Goal: Find specific page/section: Find specific page/section

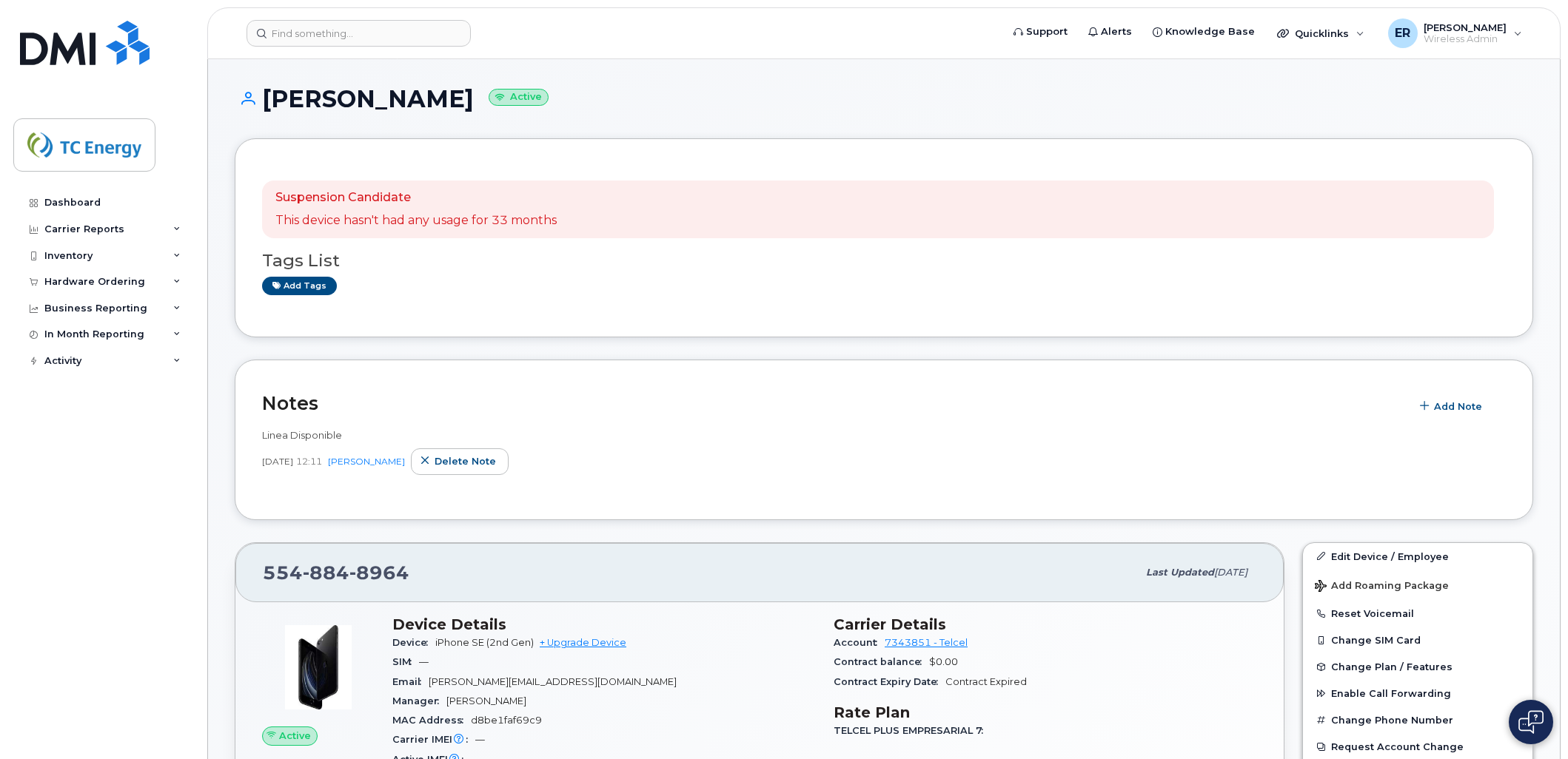
scroll to position [246, 0]
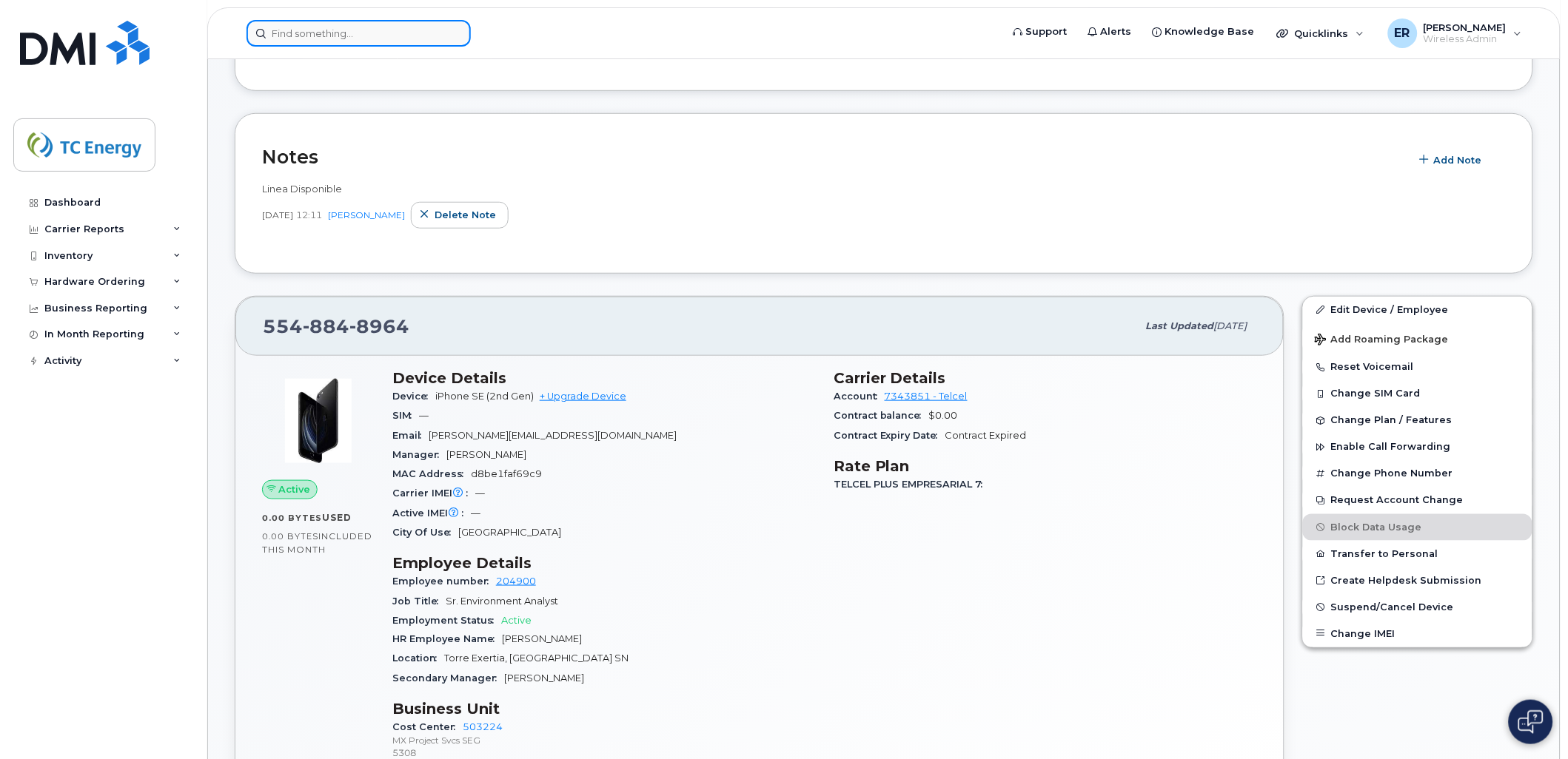
click at [305, 35] on input at bounding box center [358, 33] width 224 height 27
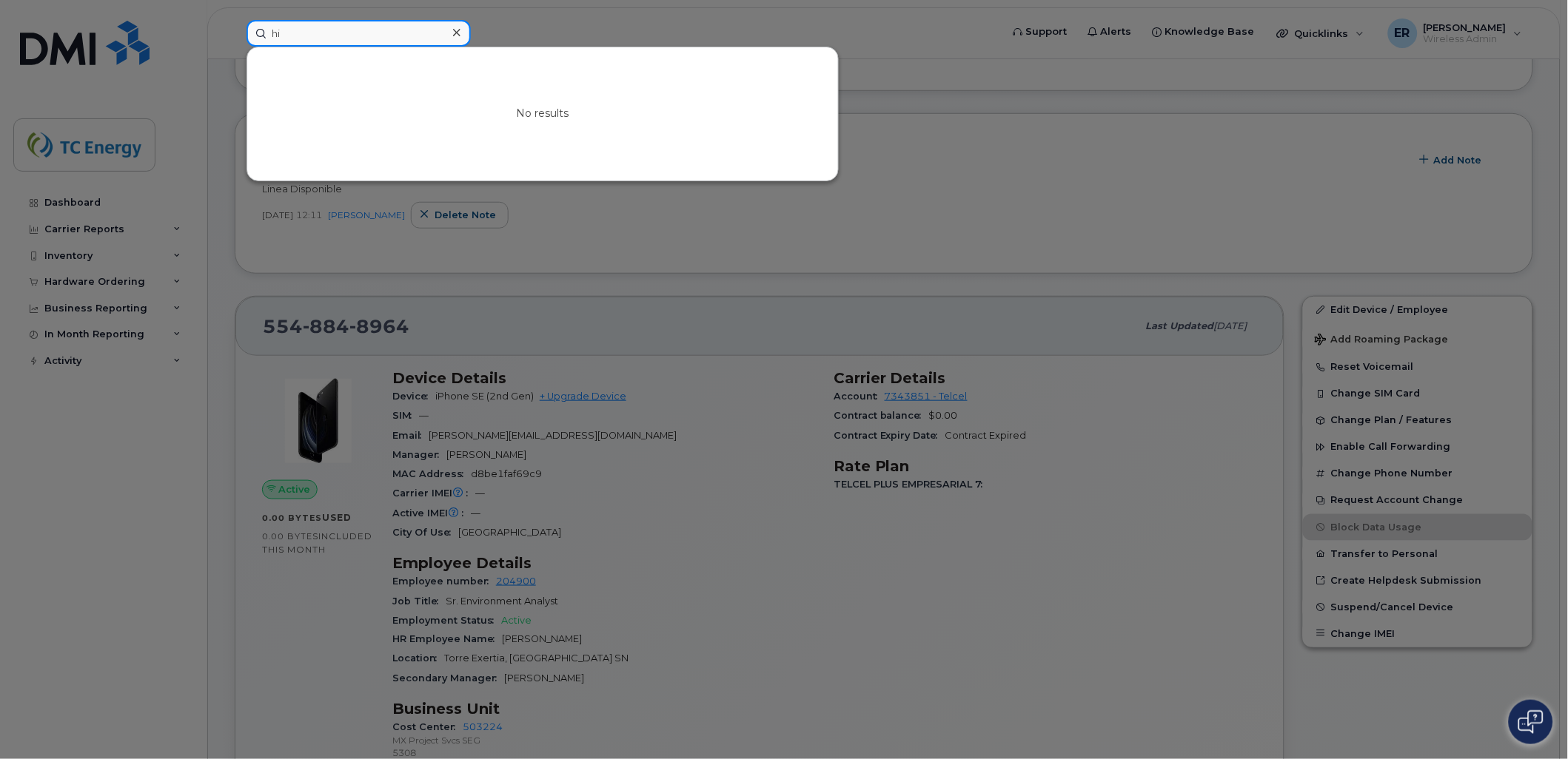
type input "h"
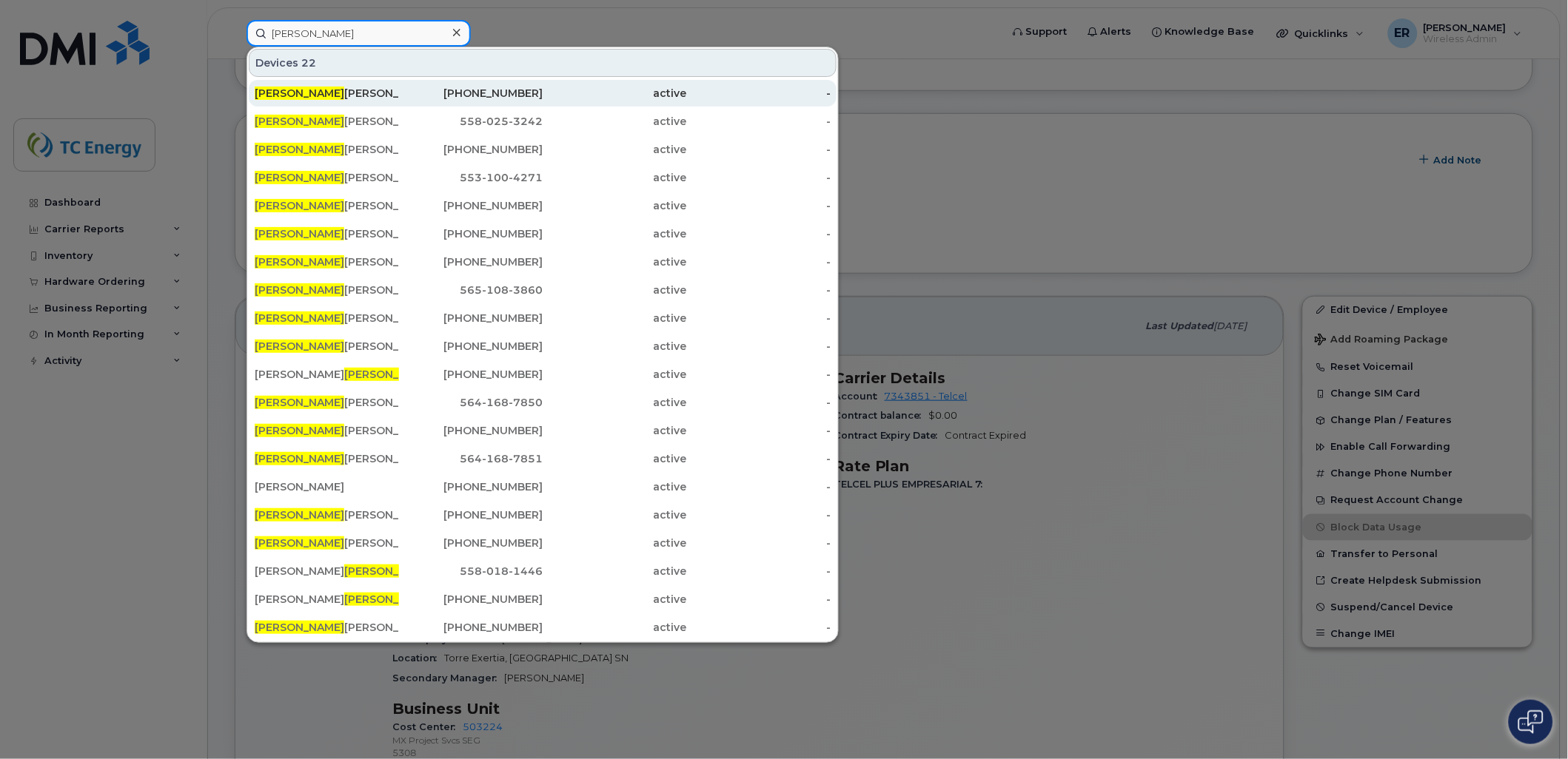
type input "hugo esteban"
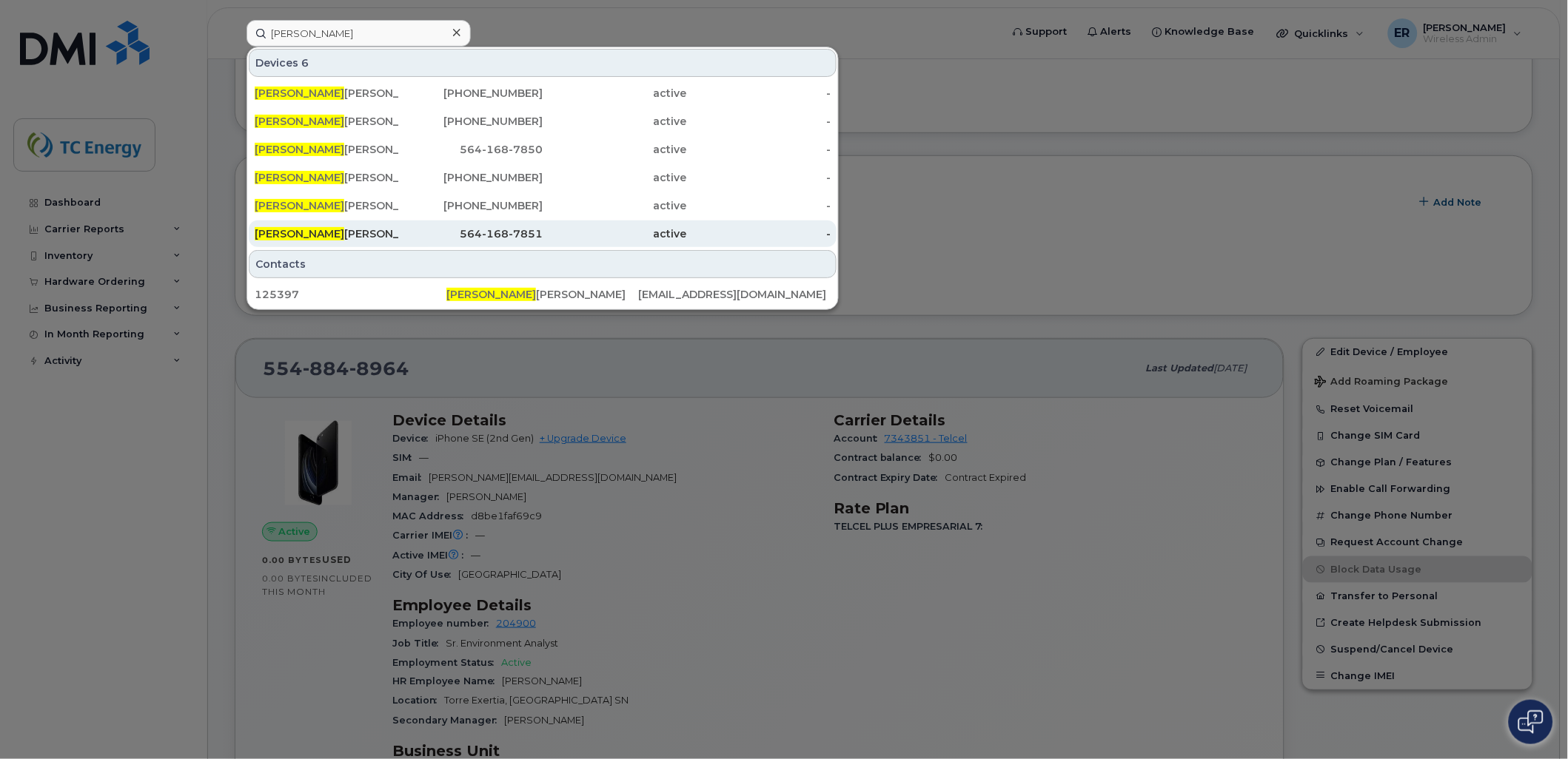
scroll to position [165, 0]
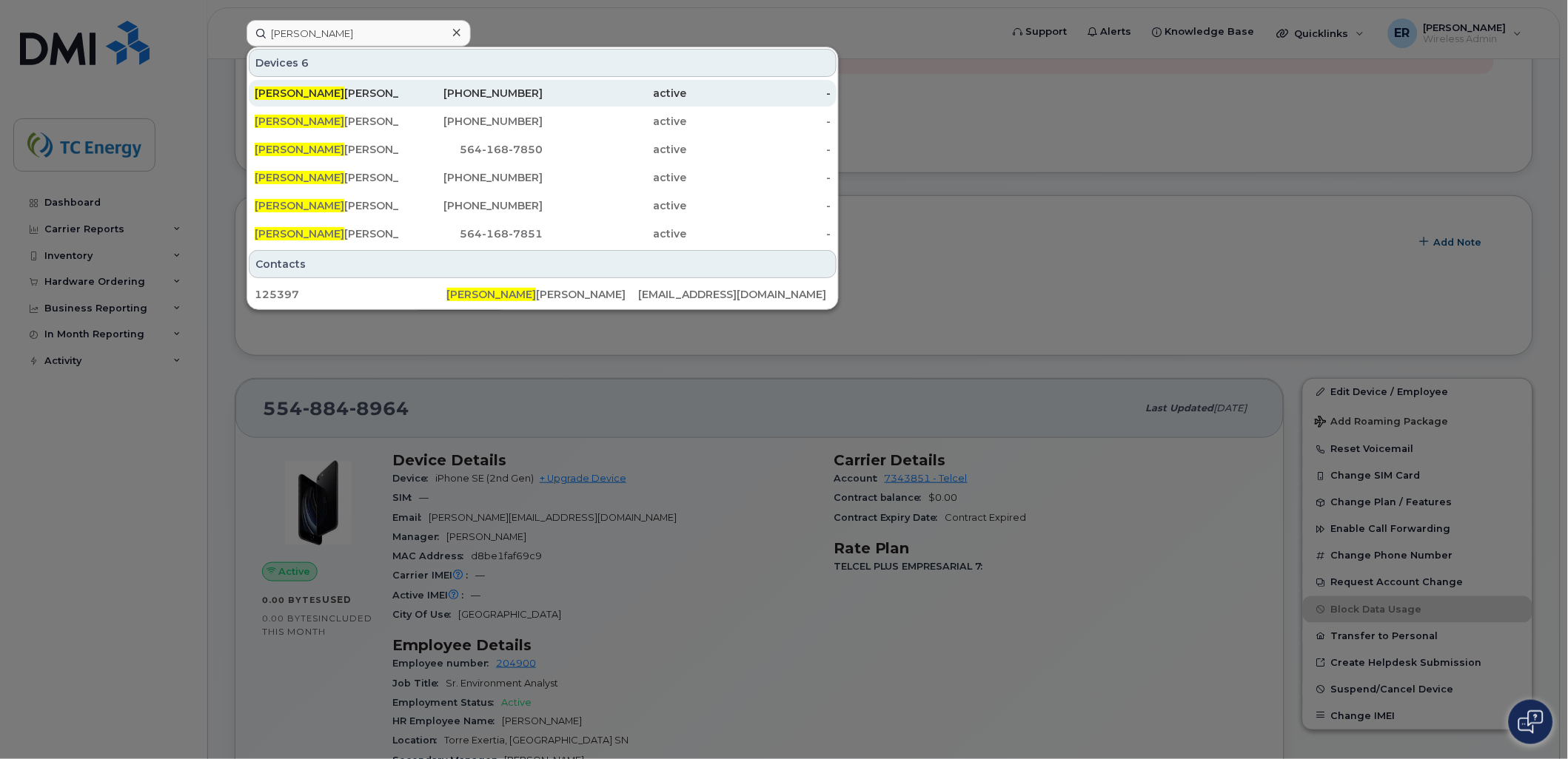
click at [349, 91] on div "Hugo Esteban Vega Alvarez" at bounding box center [327, 93] width 144 height 15
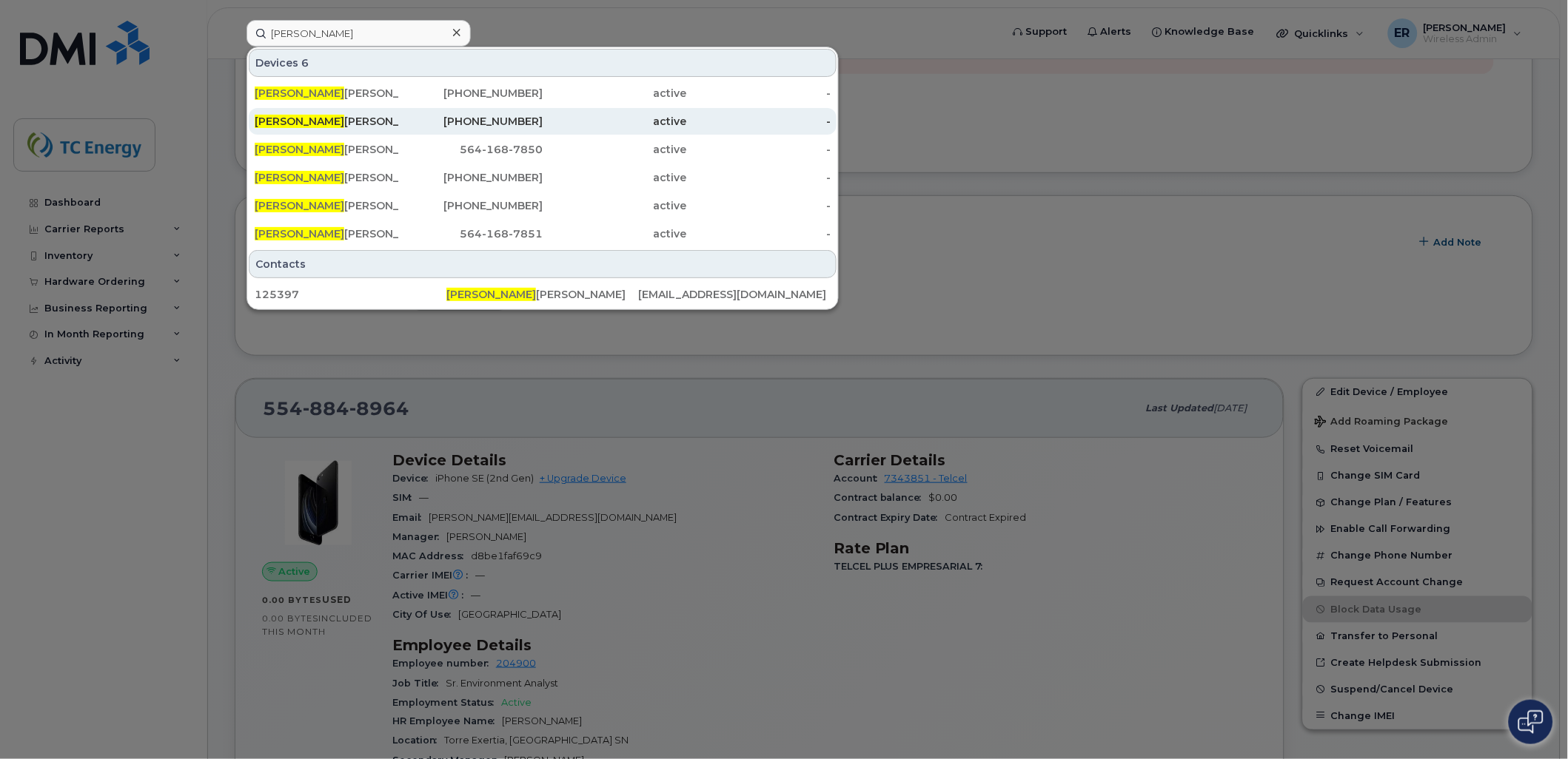
click at [371, 121] on div "Hugo Esteban Vega Alvarez" at bounding box center [327, 121] width 144 height 15
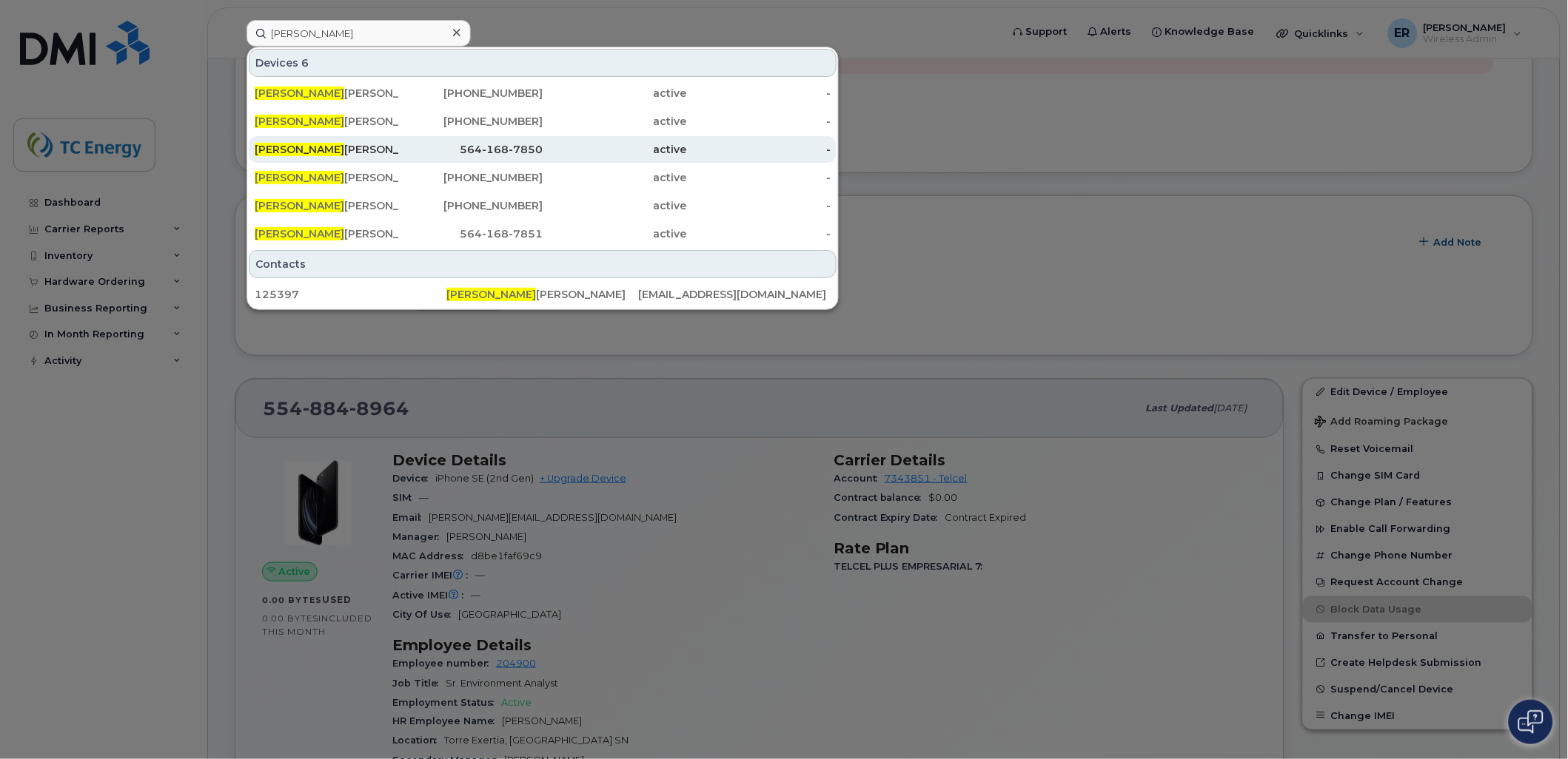
click at [365, 151] on div "Hugo Esteban Vega Alvarez" at bounding box center [327, 149] width 144 height 15
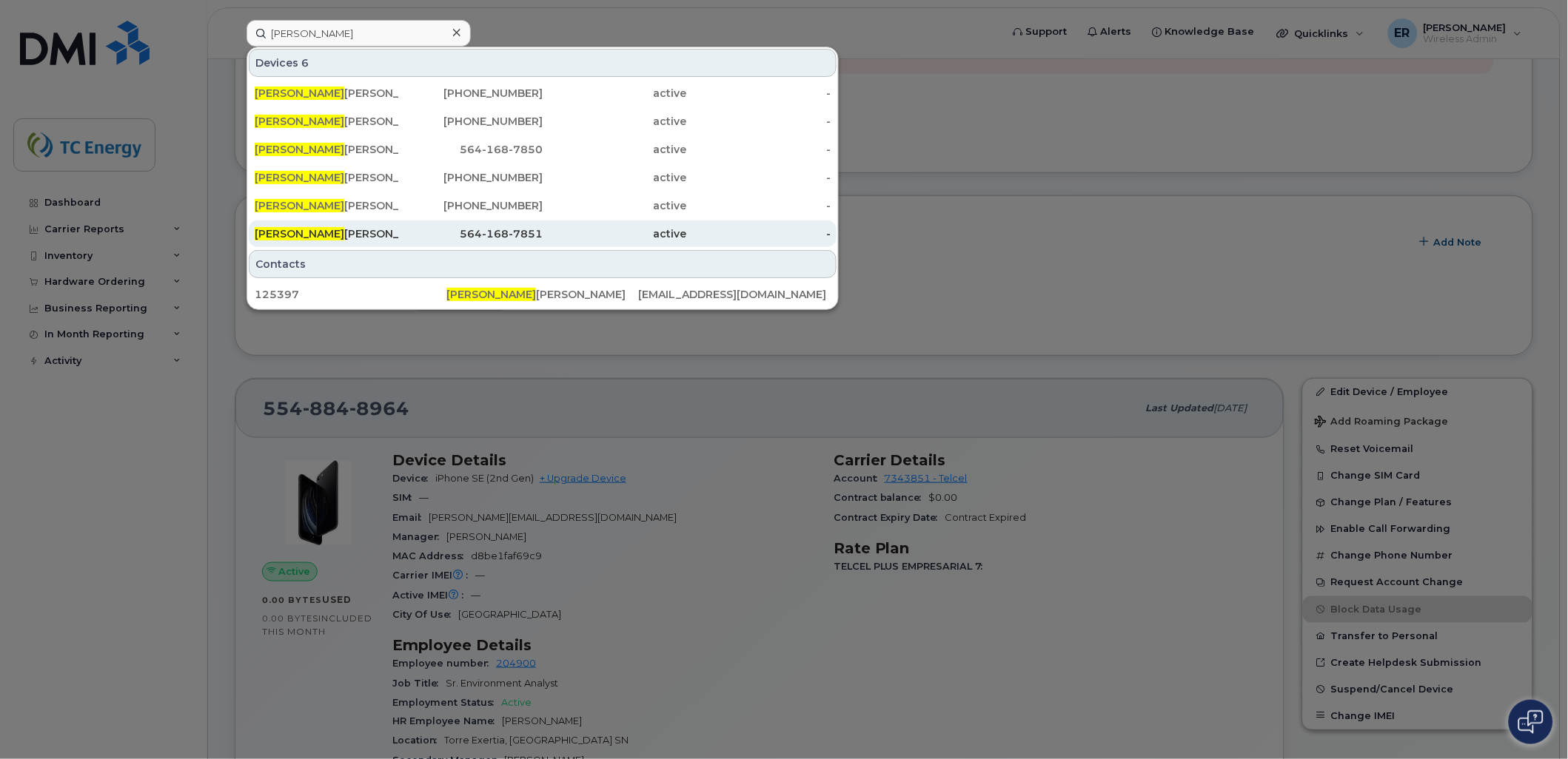
click at [329, 231] on span "Hugo Esteban" at bounding box center [299, 234] width 89 height 14
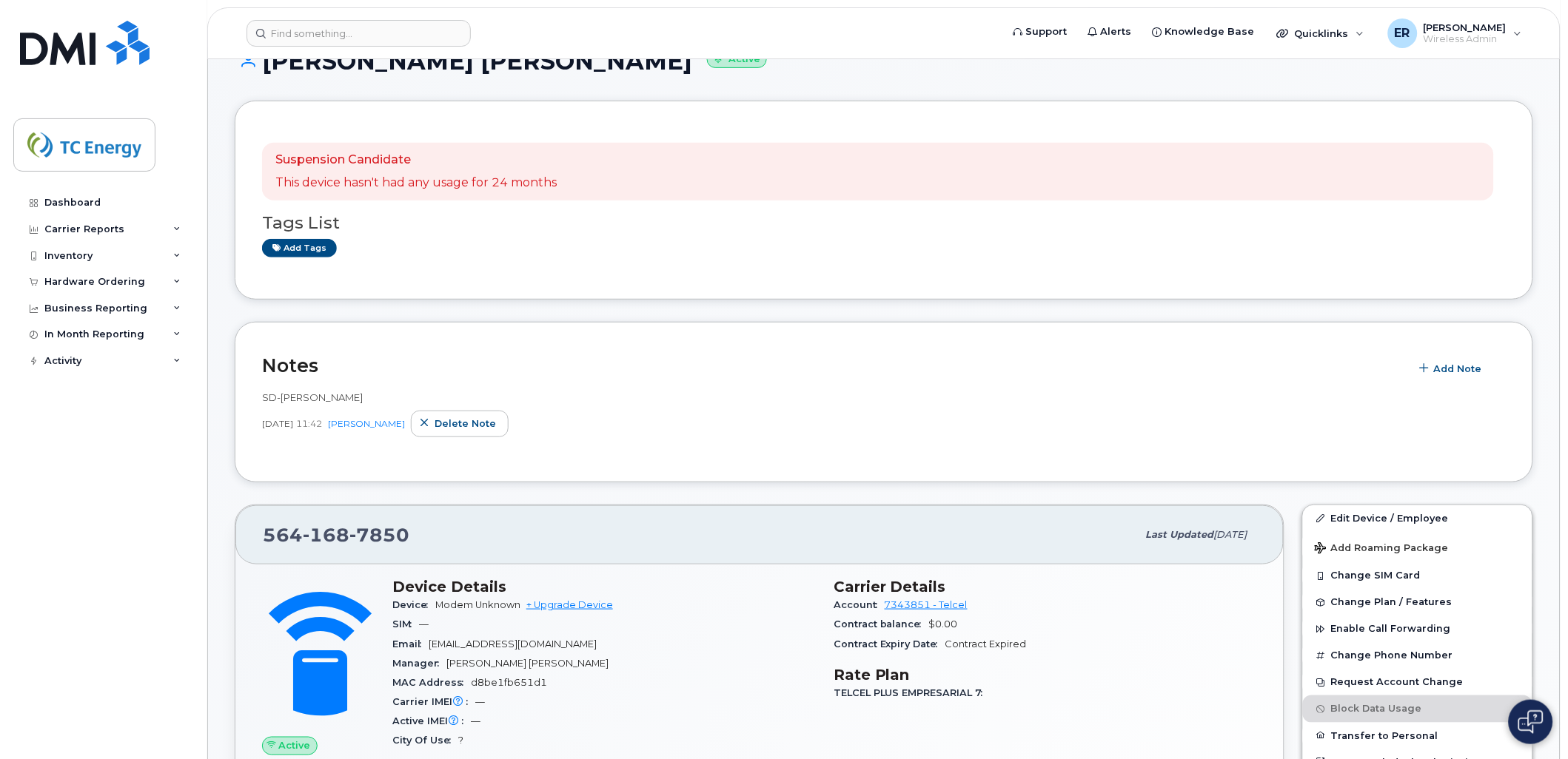
scroll to position [165, 0]
